Goal: Find specific page/section: Find specific page/section

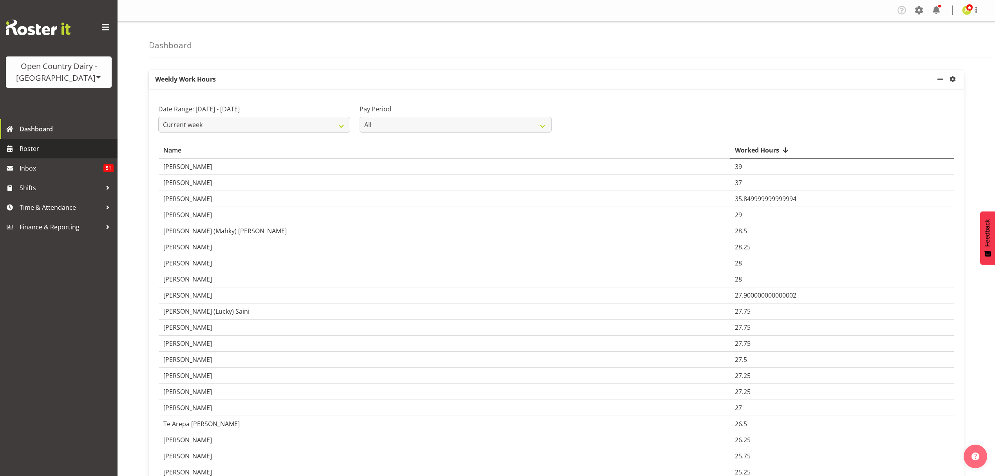
click at [21, 148] on span "Roster" at bounding box center [67, 149] width 94 height 12
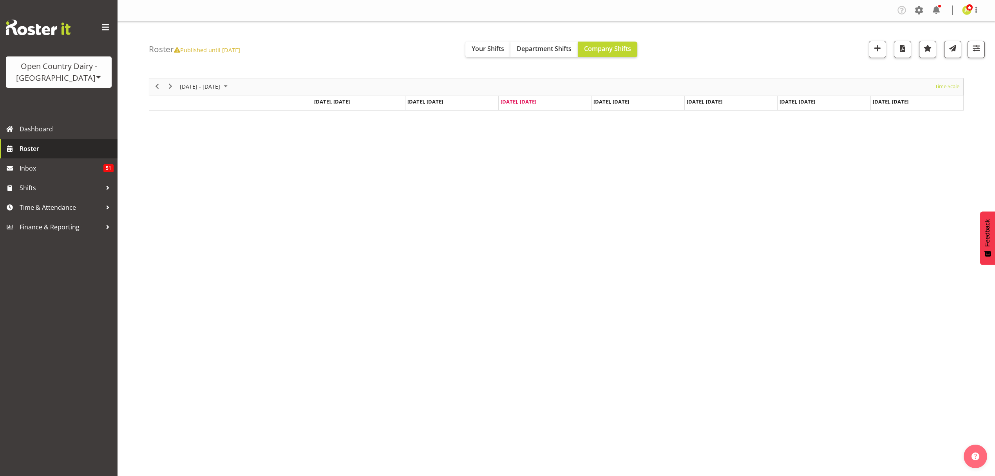
click at [78, 147] on span "Roster" at bounding box center [67, 149] width 94 height 12
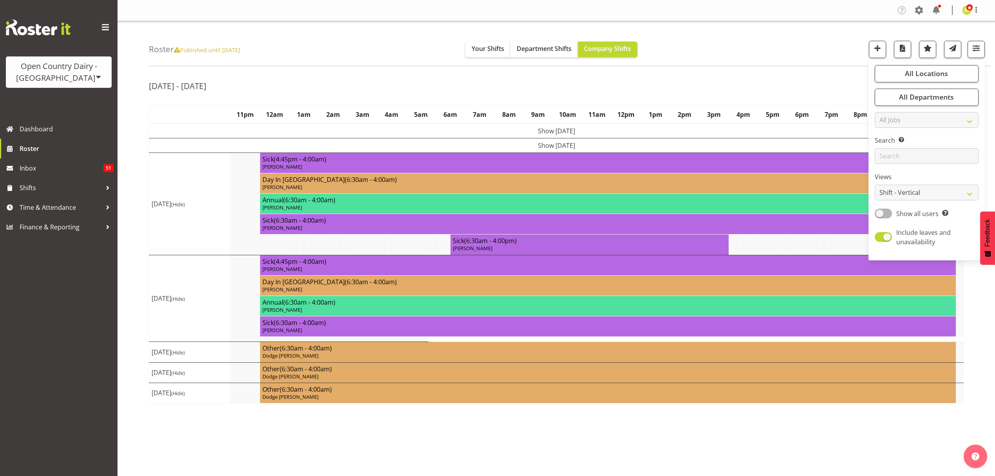
select select "shift"
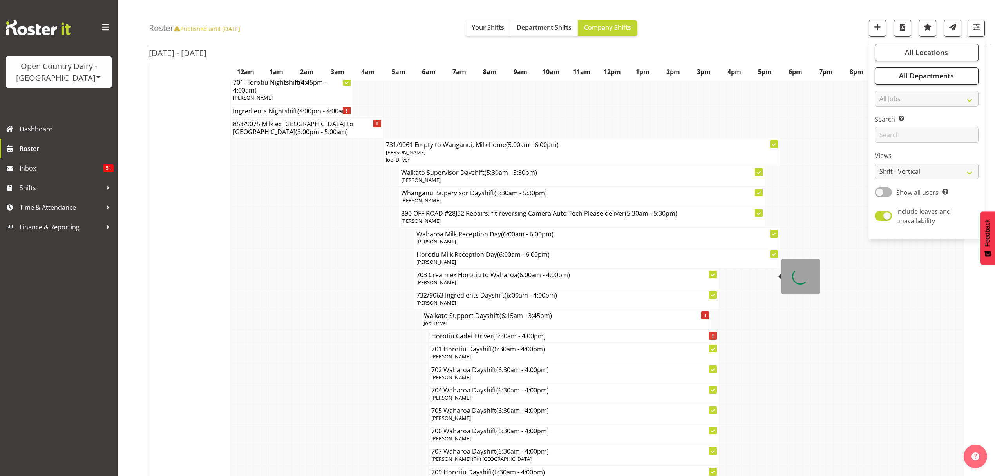
scroll to position [1254, 0]
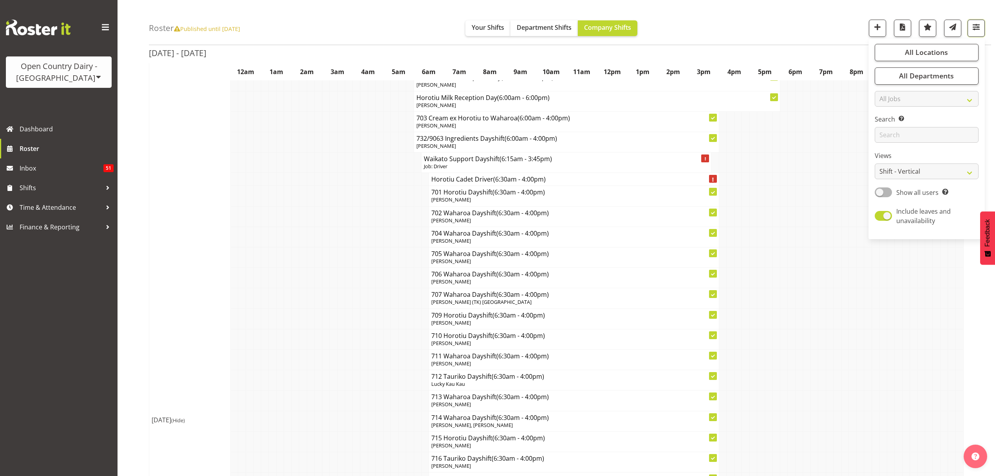
click at [975, 33] on button "button" at bounding box center [976, 28] width 17 height 17
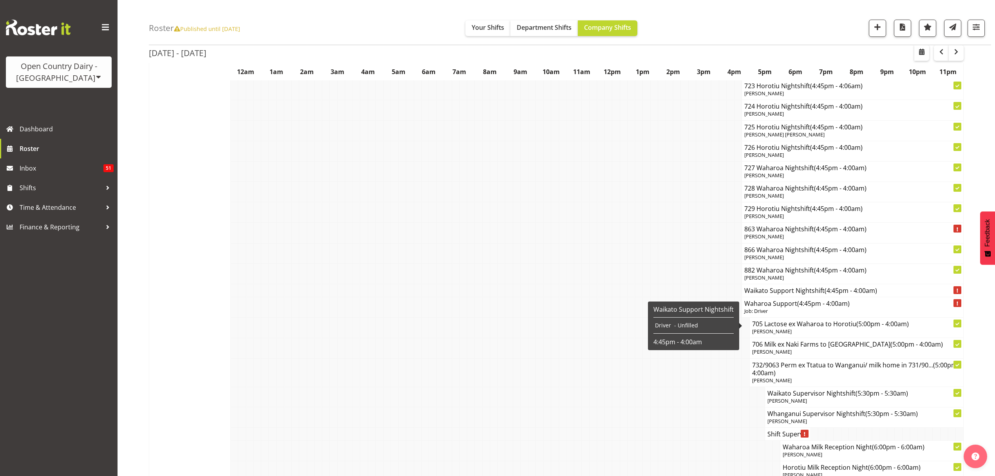
scroll to position [5695, 0]
